Goal: Transaction & Acquisition: Book appointment/travel/reservation

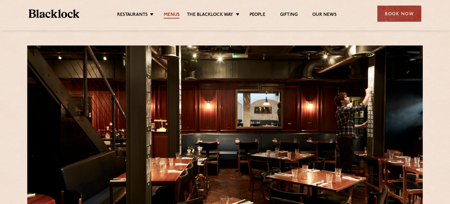
click at [170, 14] on link "Menus" at bounding box center [172, 15] width 16 height 6
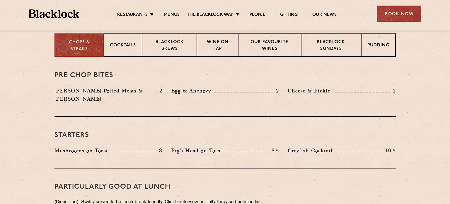
scroll to position [238, 0]
click at [337, 39] on p "Blacklock Sundays" at bounding box center [330, 46] width 47 height 14
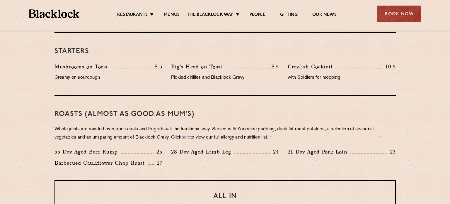
scroll to position [356, 0]
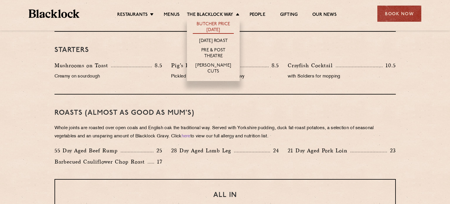
click at [221, 23] on link "Butcher Price [DATE]" at bounding box center [213, 27] width 41 height 12
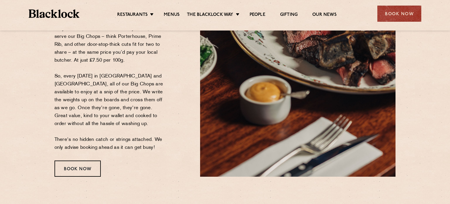
scroll to position [131, 0]
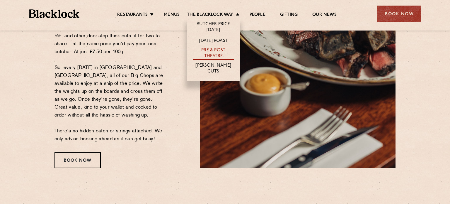
click at [218, 49] on link "Pre & Post Theatre" at bounding box center [213, 53] width 41 height 12
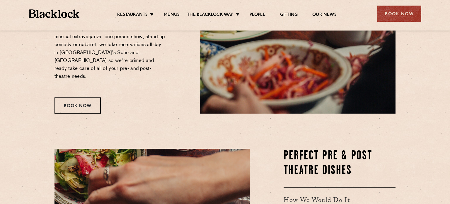
scroll to position [186, 0]
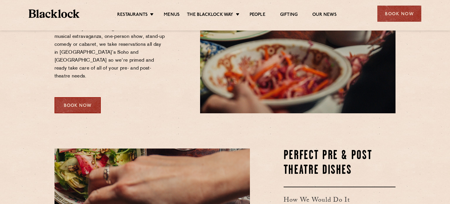
click at [89, 97] on div "Book Now" at bounding box center [77, 105] width 46 height 16
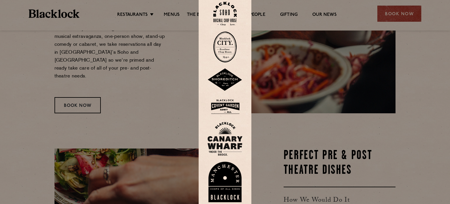
click at [4, 88] on div at bounding box center [225, 102] width 450 height 204
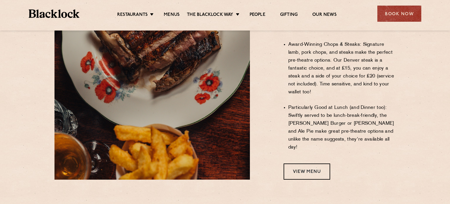
scroll to position [460, 0]
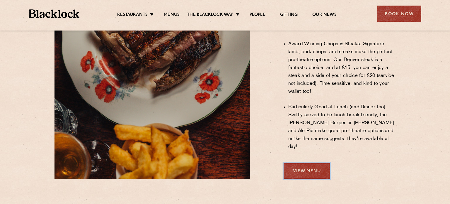
click at [302, 163] on link "View Menu" at bounding box center [306, 171] width 47 height 16
